Goal: Check status: Check status

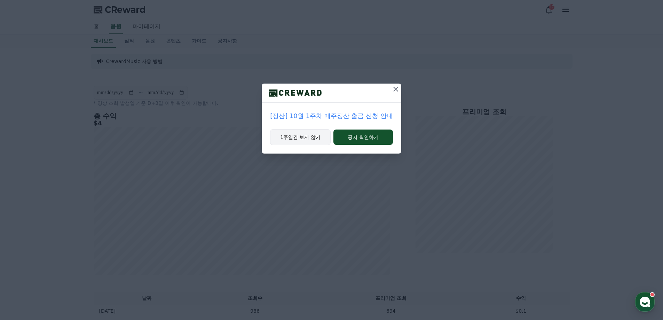
click at [302, 135] on button "1주일간 보지 않기" at bounding box center [300, 137] width 61 height 16
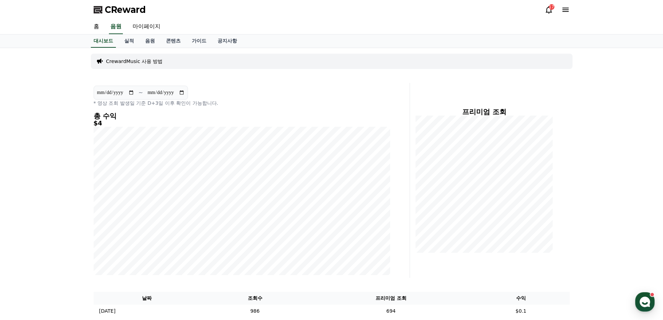
click at [550, 11] on icon at bounding box center [548, 10] width 8 height 8
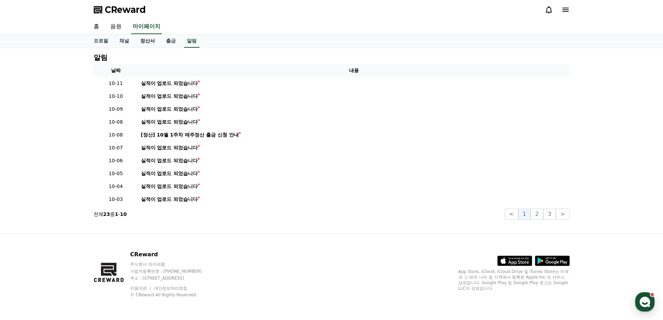
click at [150, 40] on link "정산서" at bounding box center [148, 40] width 26 height 13
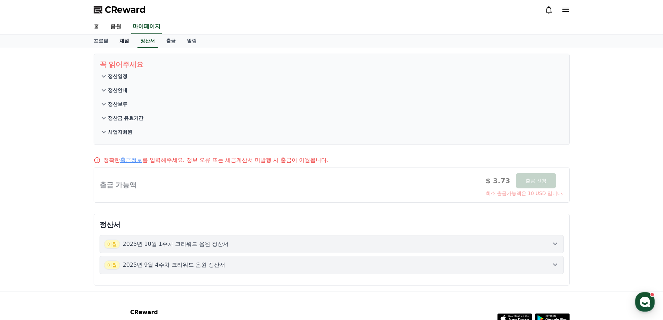
click at [124, 42] on link "채널" at bounding box center [124, 40] width 21 height 13
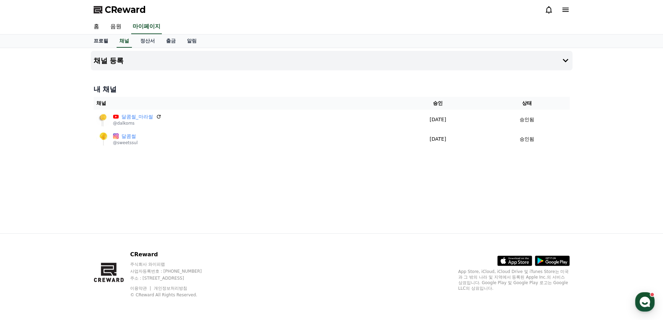
click at [100, 42] on link "프로필" at bounding box center [101, 40] width 26 height 13
select select "**********"
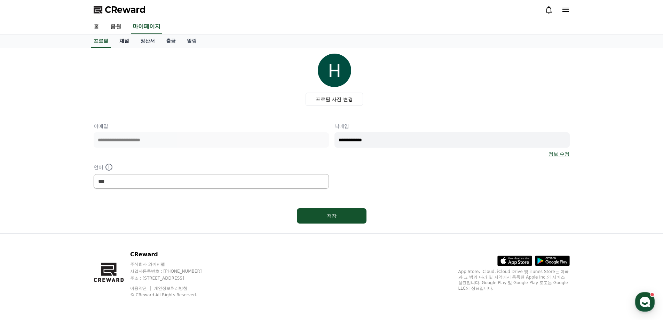
click at [128, 42] on link "채널" at bounding box center [124, 40] width 21 height 13
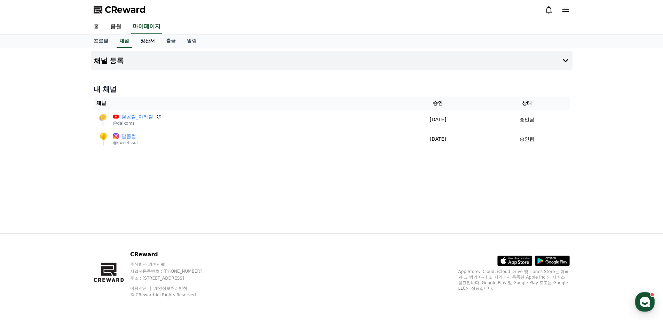
click at [152, 40] on link "정산서" at bounding box center [148, 40] width 26 height 13
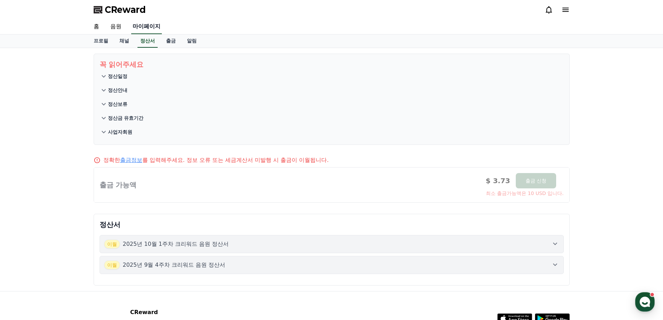
click at [144, 27] on link "마이페이지" at bounding box center [146, 26] width 31 height 15
select select "**********"
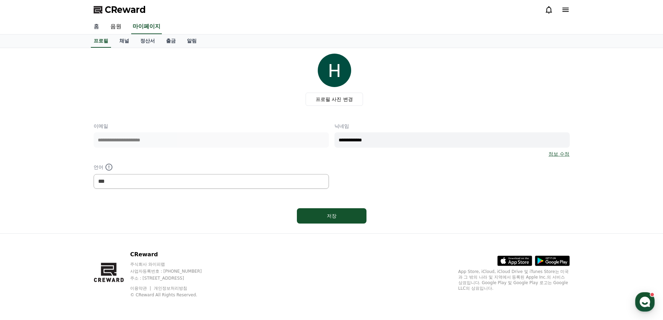
click at [89, 29] on link "홈" at bounding box center [96, 26] width 17 height 15
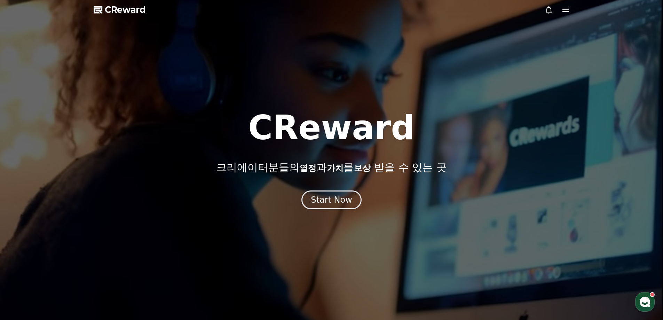
select select "**********"
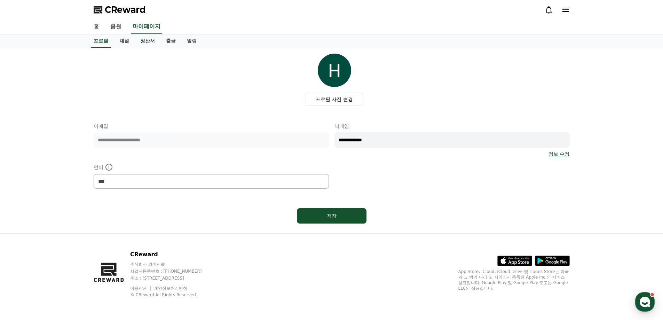
click at [114, 22] on link "음원" at bounding box center [116, 26] width 22 height 15
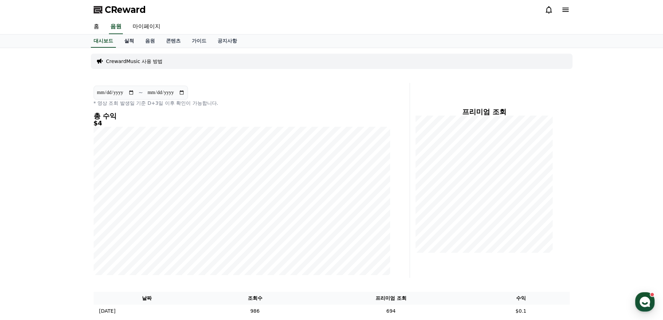
click at [133, 39] on link "실적" at bounding box center [129, 40] width 21 height 13
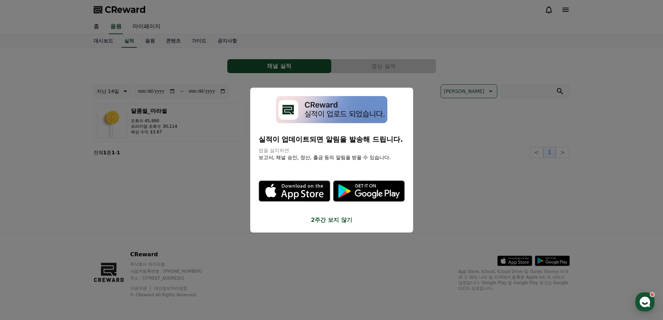
click at [332, 220] on button "2주간 보지 않기" at bounding box center [332, 220] width 146 height 8
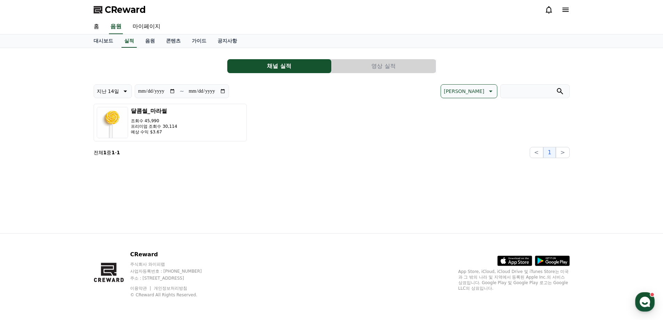
click at [383, 66] on button "영상 실적" at bounding box center [384, 66] width 104 height 14
